Goal: Task Accomplishment & Management: Manage account settings

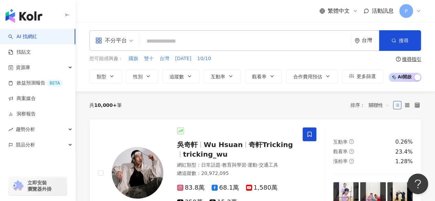
click at [417, 11] on icon at bounding box center [419, 11] width 6 height 6
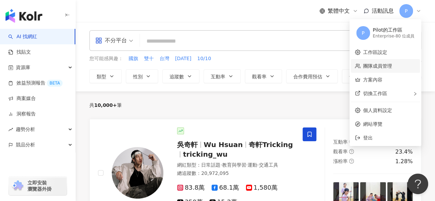
click at [391, 64] on link "團隊成員管理" at bounding box center [377, 66] width 29 height 6
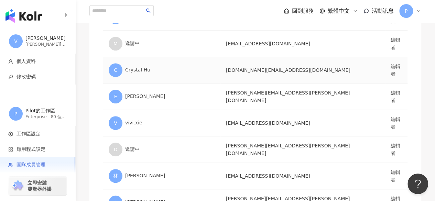
scroll to position [241, 0]
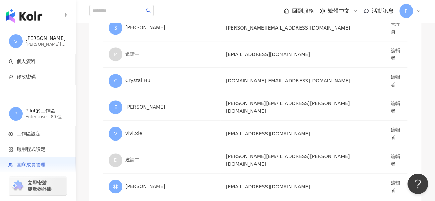
click at [409, 11] on span "P" at bounding box center [406, 11] width 14 height 14
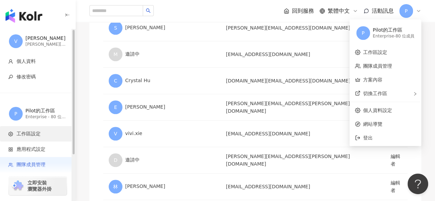
click at [67, 131] on span "工作區設定" at bounding box center [39, 134] width 62 height 7
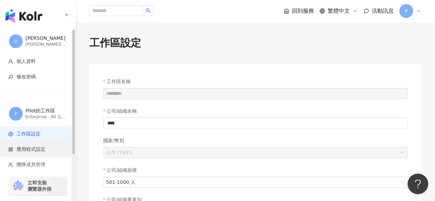
click at [33, 153] on li "應用程式設定" at bounding box center [37, 149] width 75 height 15
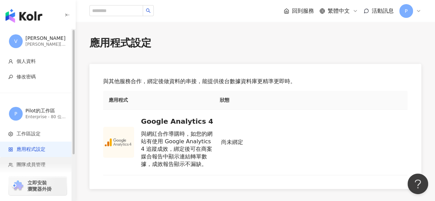
click at [45, 161] on li "團隊成員管理" at bounding box center [37, 164] width 75 height 15
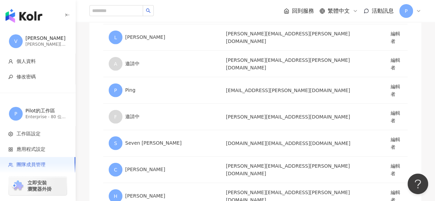
scroll to position [997, 0]
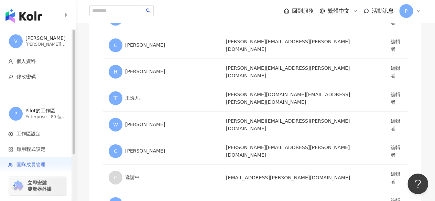
click at [29, 14] on img "button" at bounding box center [24, 16] width 37 height 14
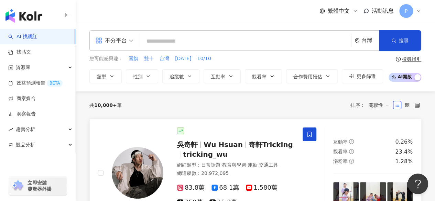
click at [188, 153] on span "tricking_wu" at bounding box center [205, 154] width 45 height 8
click at [410, 10] on span "P" at bounding box center [406, 11] width 14 height 14
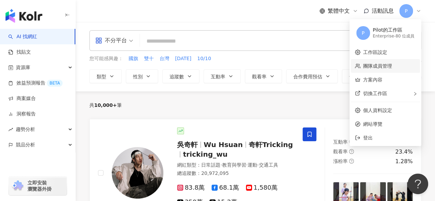
click at [371, 66] on link "團隊成員管理" at bounding box center [377, 66] width 29 height 6
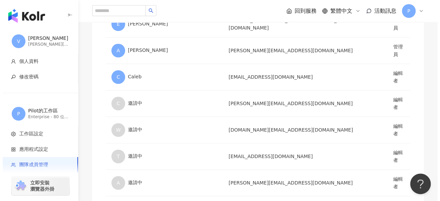
scroll to position [1719, 0]
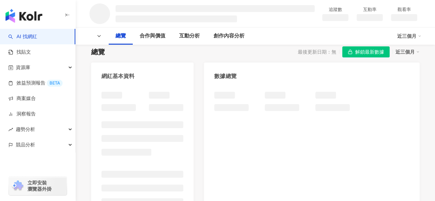
scroll to position [69, 0]
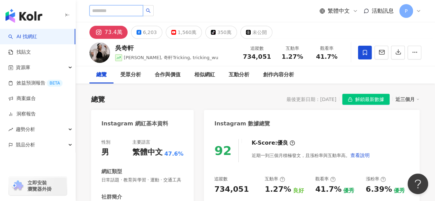
click at [143, 11] on input "search" at bounding box center [116, 10] width 54 height 11
type input "*"
type input "**"
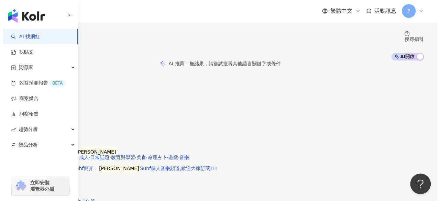
scroll to position [103, 0]
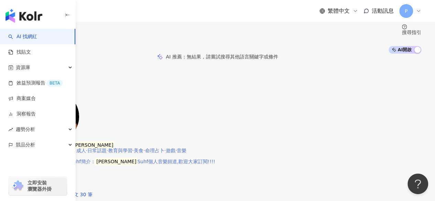
click at [79, 98] on img at bounding box center [54, 117] width 52 height 52
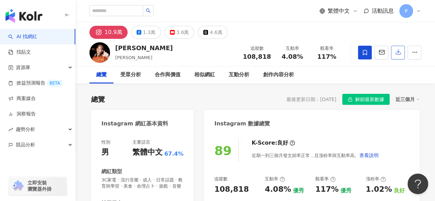
click at [396, 51] on icon "button" at bounding box center [398, 52] width 6 height 6
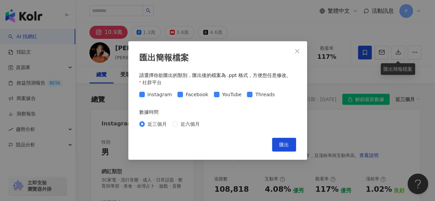
click at [296, 50] on icon "close" at bounding box center [297, 51] width 6 height 6
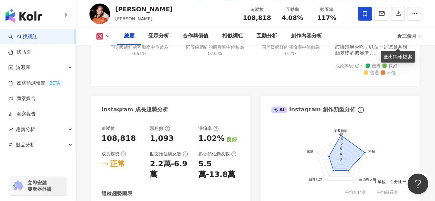
scroll to position [413, 0]
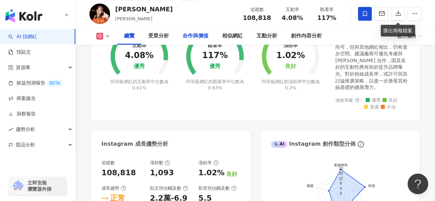
click at [189, 37] on div "合作與價值" at bounding box center [196, 36] width 26 height 8
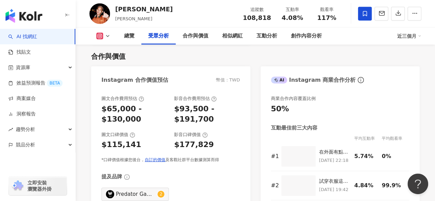
scroll to position [800, 0]
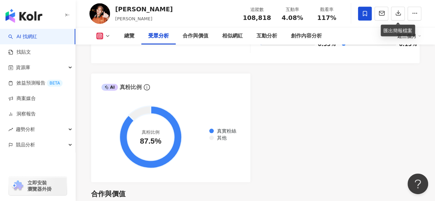
click at [19, 11] on img "button" at bounding box center [24, 16] width 37 height 14
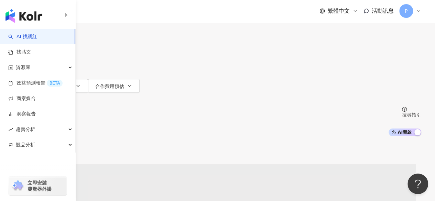
click at [410, 12] on span "P" at bounding box center [406, 11] width 14 height 14
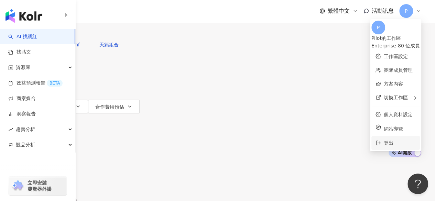
click at [384, 140] on span "登出" at bounding box center [389, 143] width 10 height 6
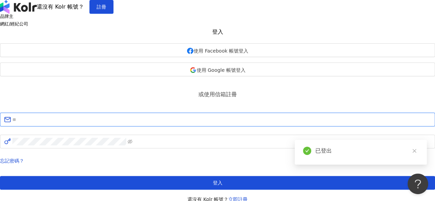
type input "**********"
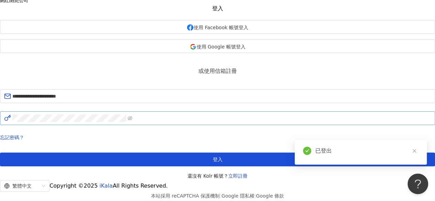
scroll to position [34, 0]
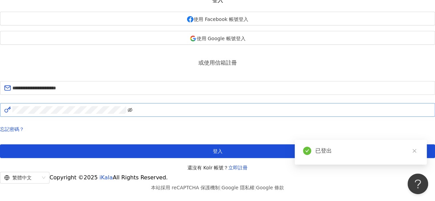
click at [132, 112] on icon "eye-invisible" at bounding box center [130, 110] width 5 height 5
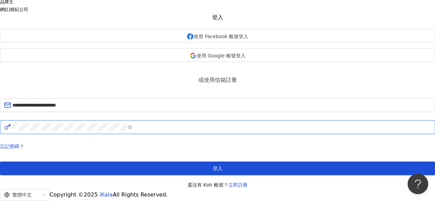
scroll to position [0, 0]
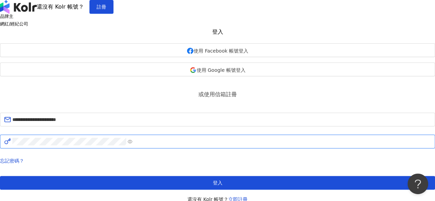
scroll to position [92, 0]
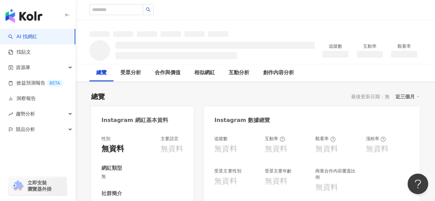
click at [33, 16] on img "button" at bounding box center [24, 16] width 37 height 14
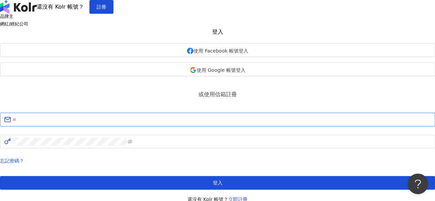
type input "**********"
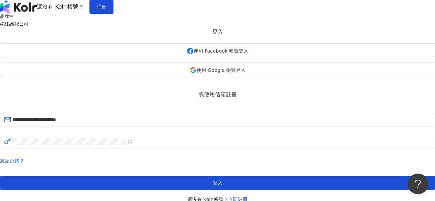
scroll to position [92, 0]
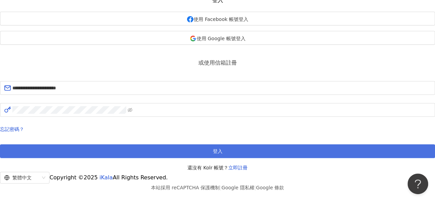
click at [213, 149] on span "登入" at bounding box center [218, 152] width 10 height 6
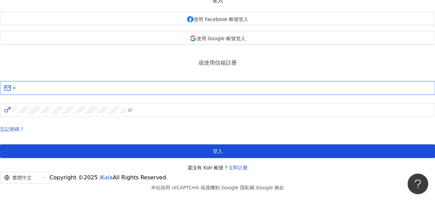
type input "**********"
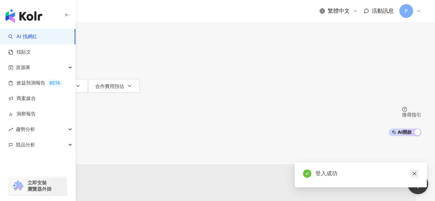
click at [416, 173] on icon "close" at bounding box center [414, 173] width 5 height 5
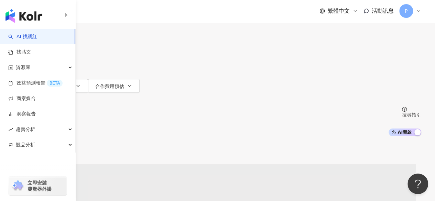
click at [412, 13] on span "P" at bounding box center [406, 11] width 14 height 14
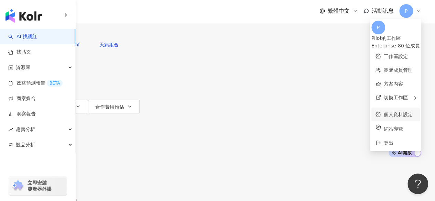
click at [384, 112] on link "個人資料設定" at bounding box center [398, 115] width 29 height 6
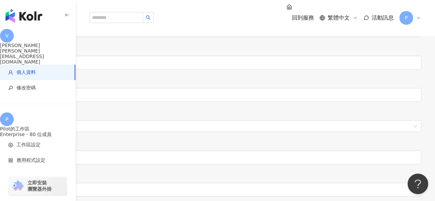
scroll to position [31, 0]
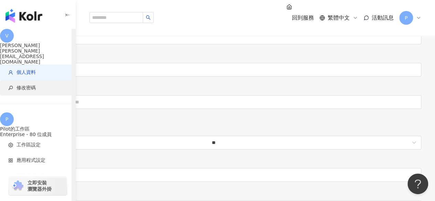
click at [40, 85] on span "修改密碼" at bounding box center [39, 88] width 62 height 7
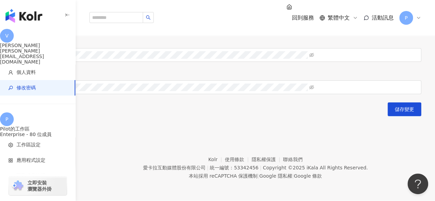
click at [403, 30] on span at bounding box center [217, 23] width 407 height 14
click at [314, 25] on icon "eye-invisible" at bounding box center [311, 22] width 5 height 5
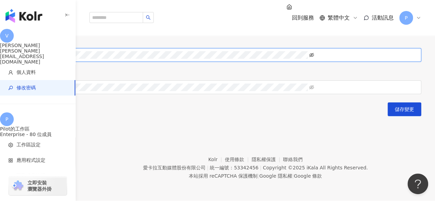
click at [314, 57] on icon "eye-invisible" at bounding box center [311, 55] width 5 height 4
click at [90, 116] on div "原密碼 新密碼 確認密碼 儲存變更" at bounding box center [217, 61] width 407 height 111
click at [191, 116] on form "原密碼 新密碼 確認密碼 儲存變更" at bounding box center [217, 61] width 407 height 111
click at [314, 90] on icon "eye-invisible" at bounding box center [311, 87] width 5 height 5
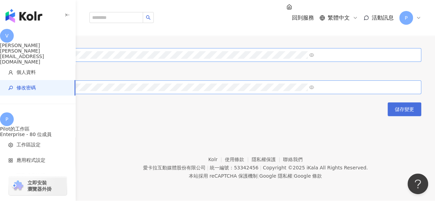
click at [387, 116] on button "儲存變更" at bounding box center [404, 109] width 34 height 14
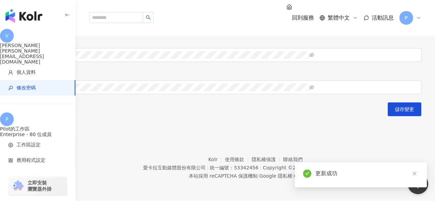
click at [224, 63] on div "修改密碼 原密碼 新密碼 確認密碼 儲存變更" at bounding box center [217, 58] width 435 height 116
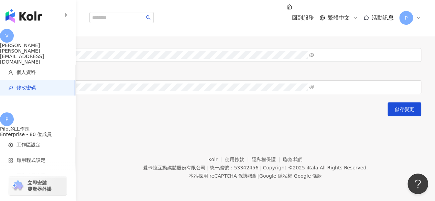
click at [406, 14] on span "P" at bounding box center [406, 18] width 3 height 8
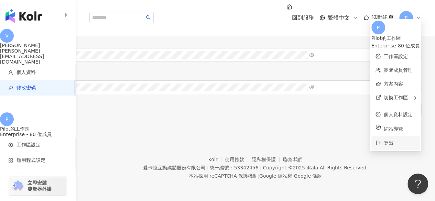
click at [371, 136] on li "登出" at bounding box center [395, 143] width 48 height 14
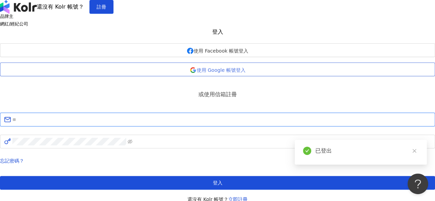
type input "**********"
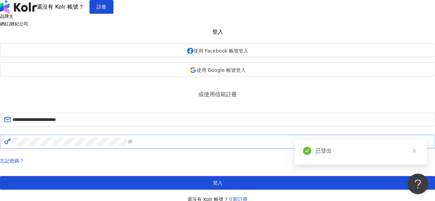
click at [284, 149] on span at bounding box center [217, 142] width 435 height 14
click at [283, 149] on span at bounding box center [217, 142] width 435 height 14
click at [282, 149] on span at bounding box center [217, 142] width 435 height 14
click at [131, 143] on icon "eye-invisible" at bounding box center [130, 141] width 1 height 1
click at [116, 173] on div "**********" at bounding box center [217, 108] width 435 height 189
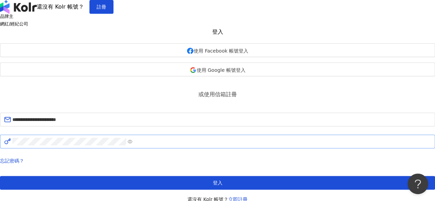
click at [350, 128] on div "**********" at bounding box center [217, 108] width 435 height 189
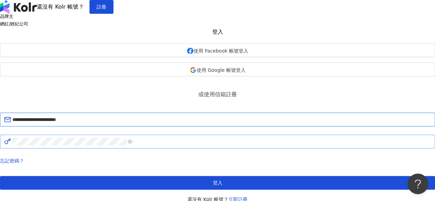
drag, startPoint x: 242, startPoint y: 148, endPoint x: 142, endPoint y: 150, distance: 100.4
click at [142, 150] on div "**********" at bounding box center [217, 116] width 435 height 175
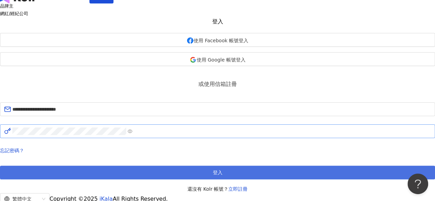
scroll to position [69, 0]
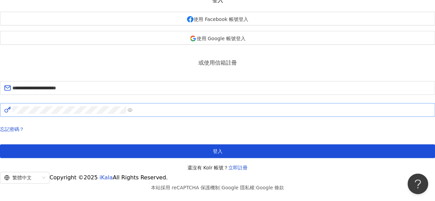
drag, startPoint x: 209, startPoint y: 96, endPoint x: 160, endPoint y: 99, distance: 48.9
click at [157, 103] on span at bounding box center [217, 110] width 435 height 14
click at [120, 99] on div "**********" at bounding box center [217, 76] width 435 height 189
drag, startPoint x: 341, startPoint y: 105, endPoint x: 296, endPoint y: 110, distance: 44.7
click at [341, 105] on div "**********" at bounding box center [217, 76] width 435 height 189
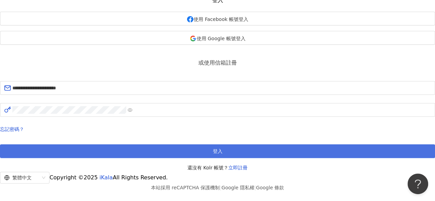
click at [217, 149] on span "登入" at bounding box center [218, 152] width 10 height 6
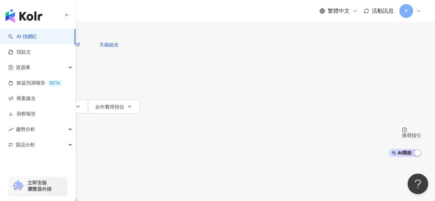
click at [29, 17] on img "button" at bounding box center [24, 16] width 37 height 14
click at [28, 19] on img "button" at bounding box center [24, 16] width 37 height 14
click at [31, 17] on img "button" at bounding box center [24, 16] width 37 height 14
click at [410, 11] on span "P" at bounding box center [406, 11] width 14 height 14
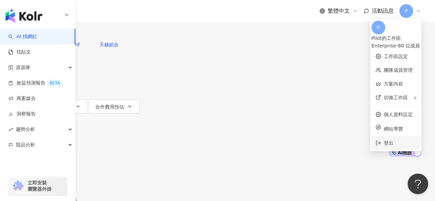
click at [384, 139] on span "登出" at bounding box center [400, 143] width 32 height 8
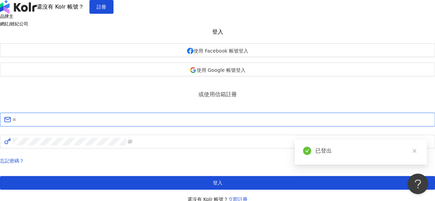
type input "**********"
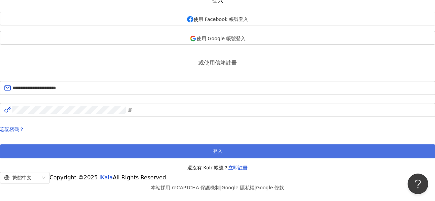
click at [228, 144] on button "登入" at bounding box center [217, 151] width 435 height 14
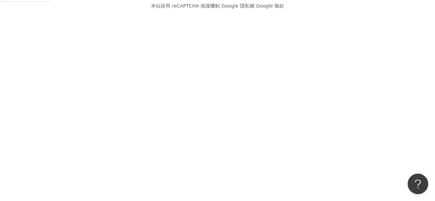
scroll to position [32, 0]
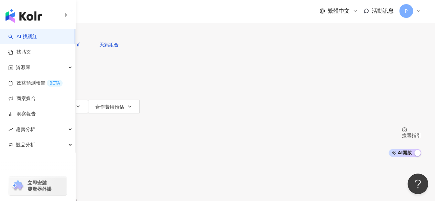
click at [414, 10] on div "P" at bounding box center [410, 11] width 22 height 14
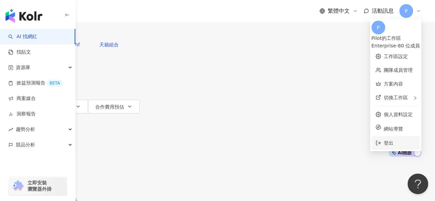
click at [384, 140] on span "登出" at bounding box center [389, 143] width 10 height 6
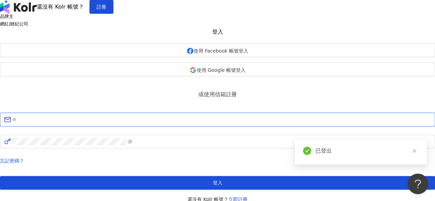
type input "**********"
